Goal: Task Accomplishment & Management: Use online tool/utility

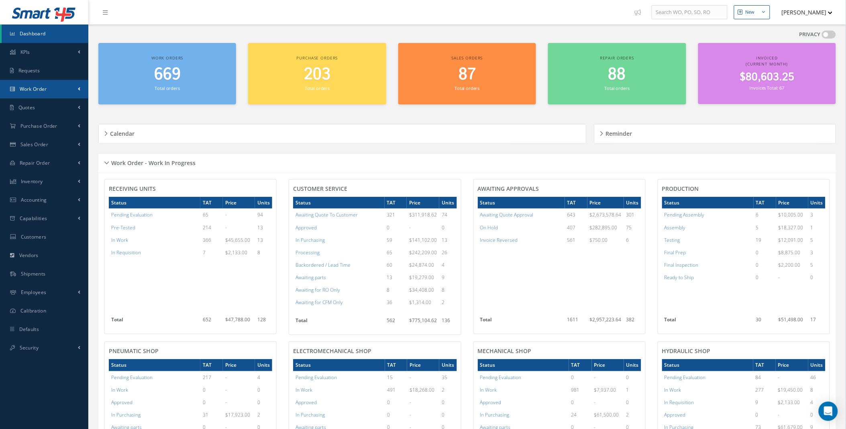
click at [82, 87] on link "Work Order" at bounding box center [44, 89] width 88 height 18
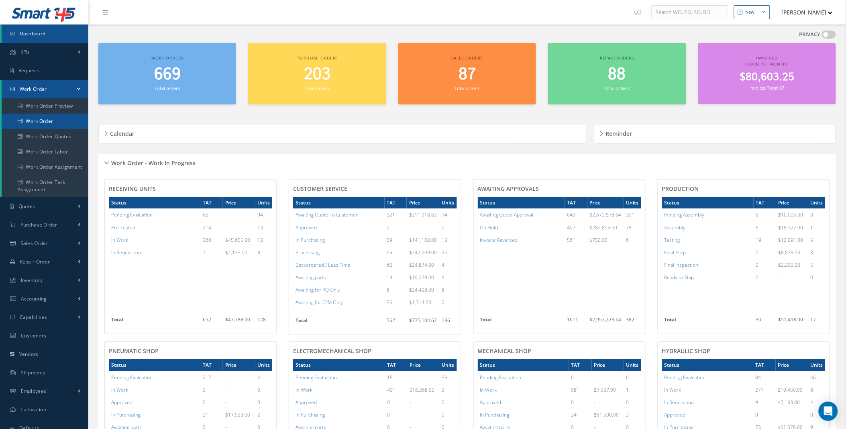
click at [55, 119] on link "Work Order" at bounding box center [45, 121] width 87 height 15
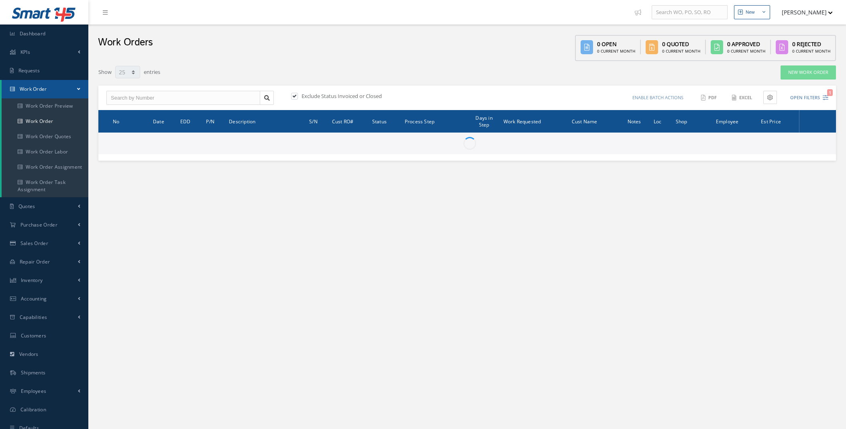
select select "25"
click at [821, 98] on button "Open Filters 1" at bounding box center [805, 97] width 45 height 13
type input "All Work Request"
type input "All Work Performed"
type input "All Status"
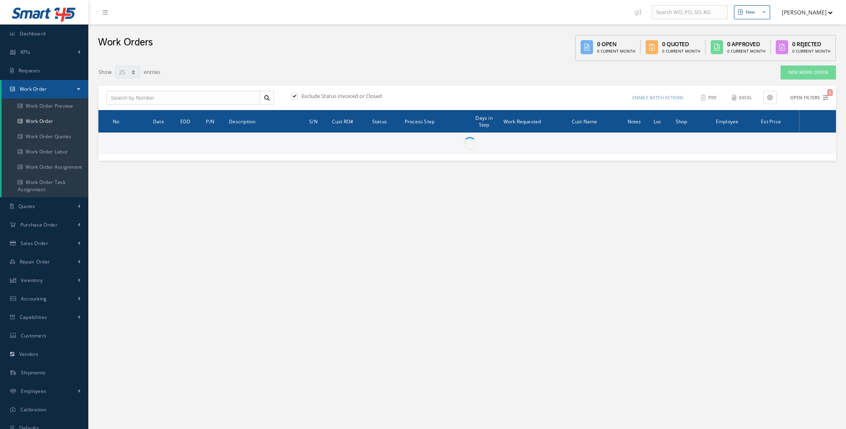
type input "WO Part Status"
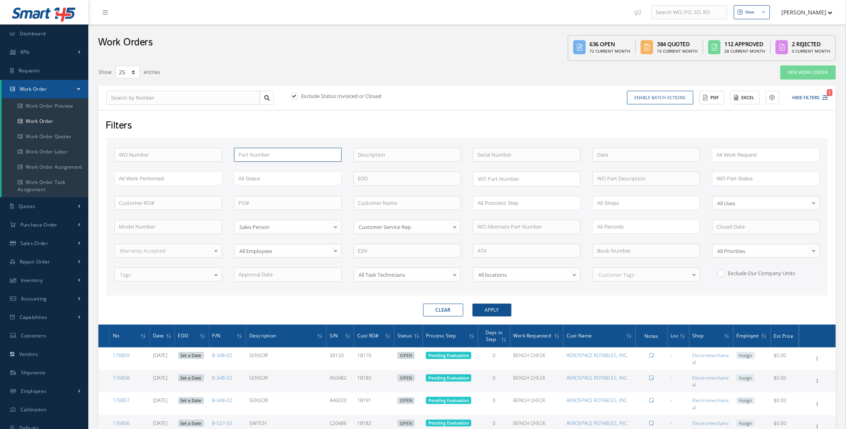
click at [285, 160] on input "text" at bounding box center [288, 155] width 108 height 14
paste input "[PHONE_NUMBER]"
type input "[PHONE_NUMBER]"
click at [304, 96] on label "Exclude Status Invoiced or Closed" at bounding box center [341, 95] width 82 height 7
click at [296, 96] on input "checkbox" at bounding box center [293, 96] width 5 height 5
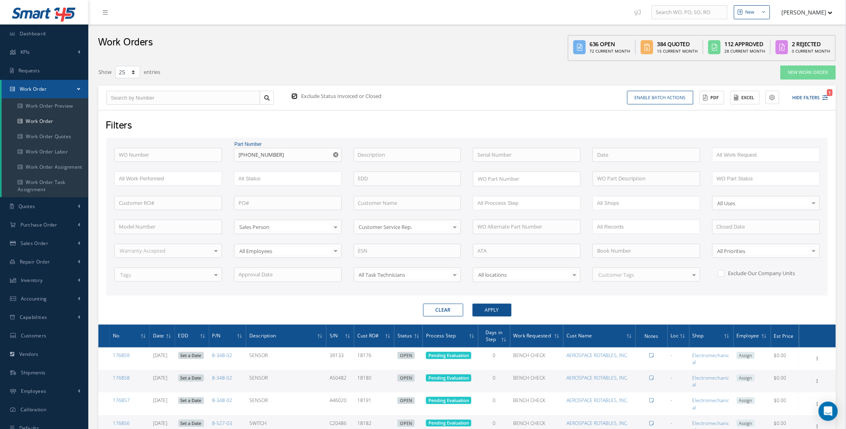
checkbox input "false"
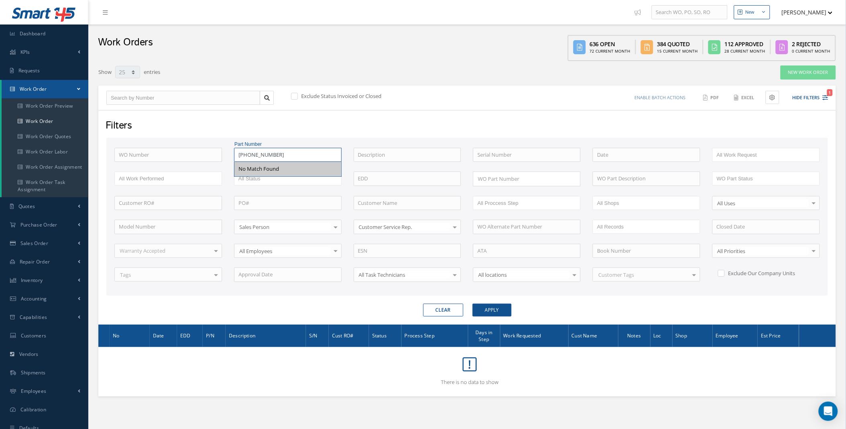
drag, startPoint x: 278, startPoint y: 153, endPoint x: 262, endPoint y: 157, distance: 16.2
click at [261, 156] on input "[PHONE_NUMBER]" at bounding box center [288, 155] width 108 height 14
type input "401-0941"
click at [473, 304] on button "Apply" at bounding box center [492, 310] width 39 height 13
